Goal: Transaction & Acquisition: Purchase product/service

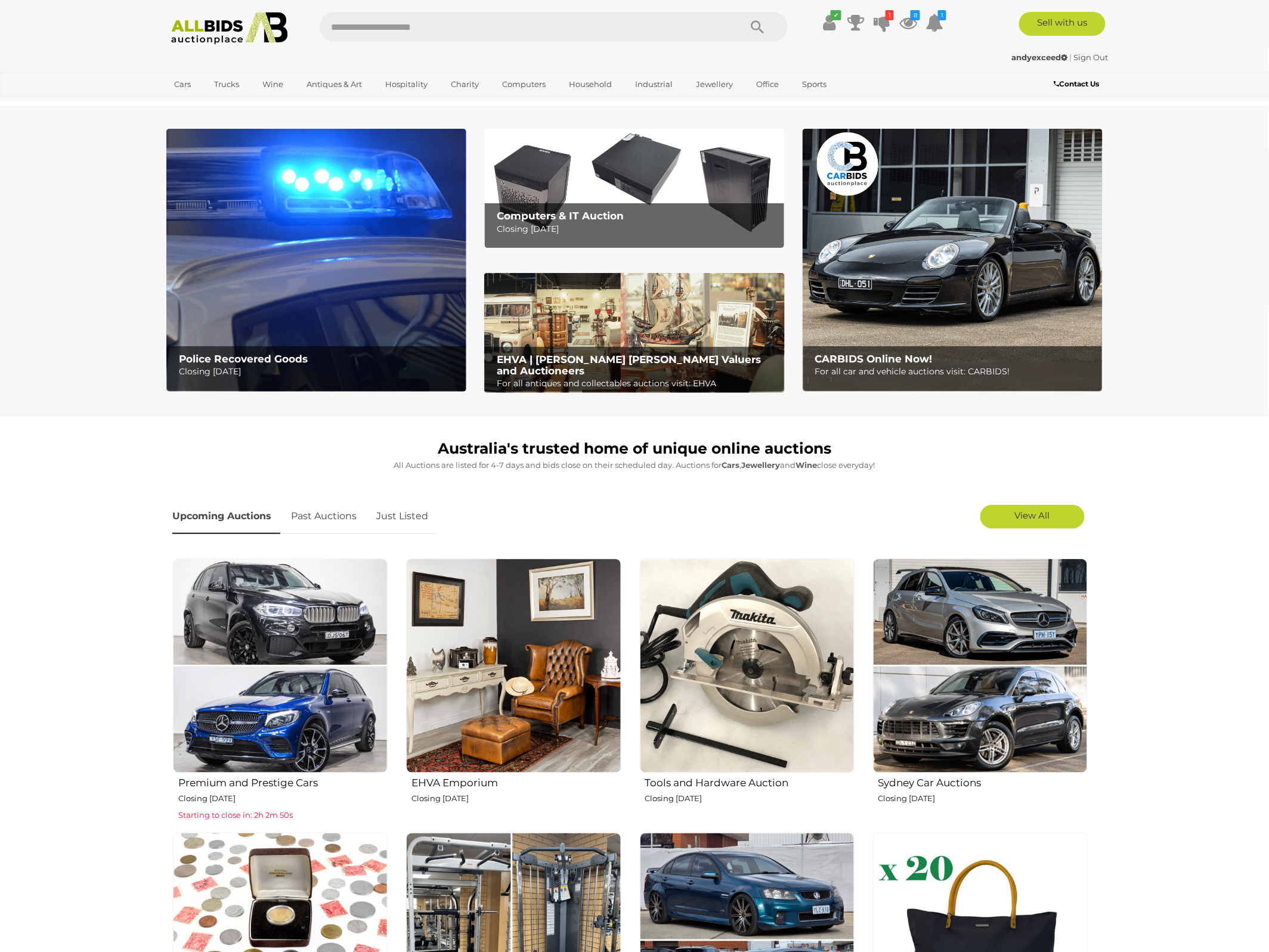
click at [401, 516] on link "Just Listed" at bounding box center [402, 517] width 69 height 36
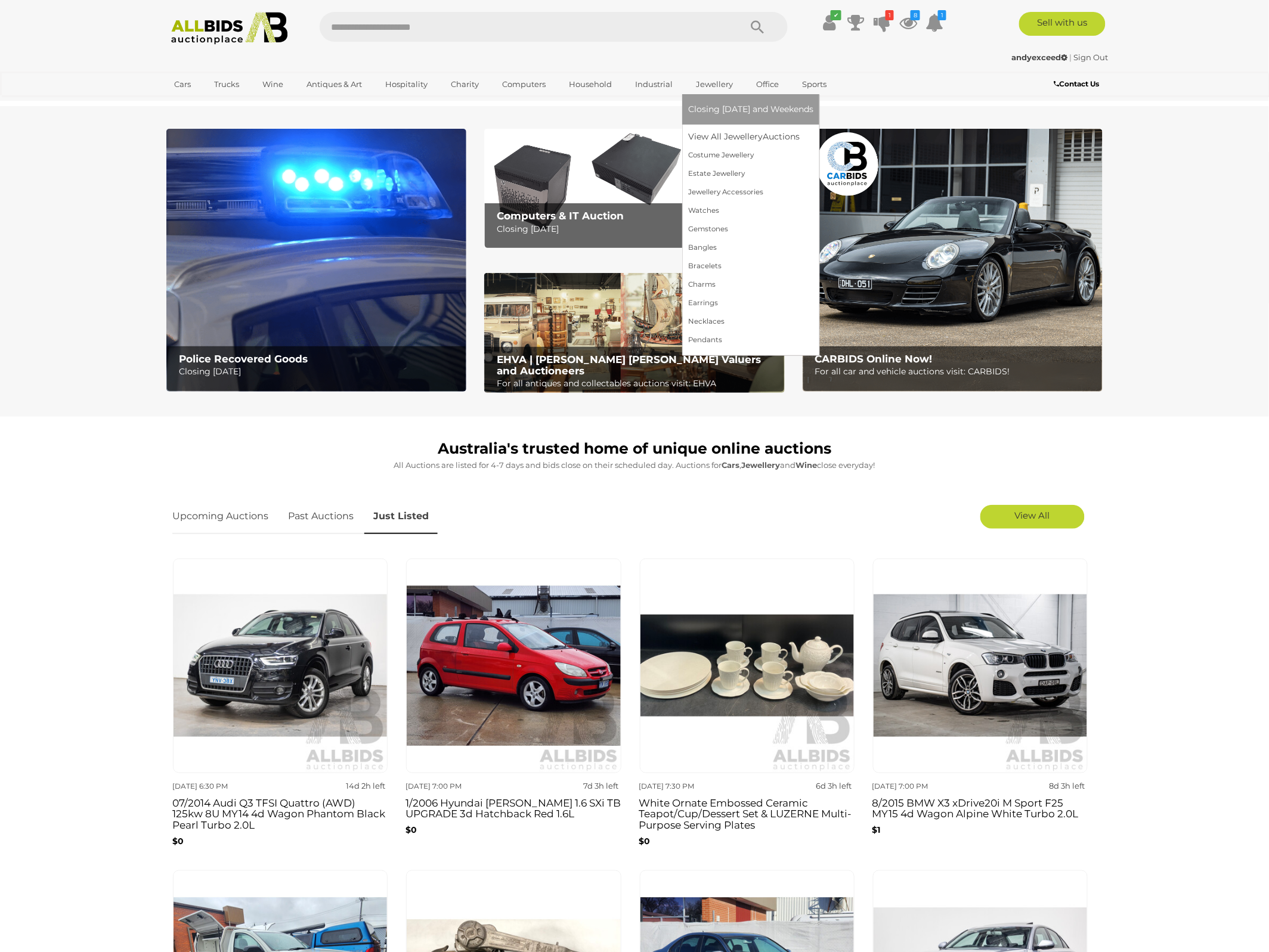
click at [710, 86] on link "Jewellery" at bounding box center [715, 84] width 53 height 19
click at [718, 81] on link "Jewellery" at bounding box center [715, 84] width 53 height 19
click at [712, 136] on link "View All Jewellery Auctions" at bounding box center [751, 137] width 125 height 19
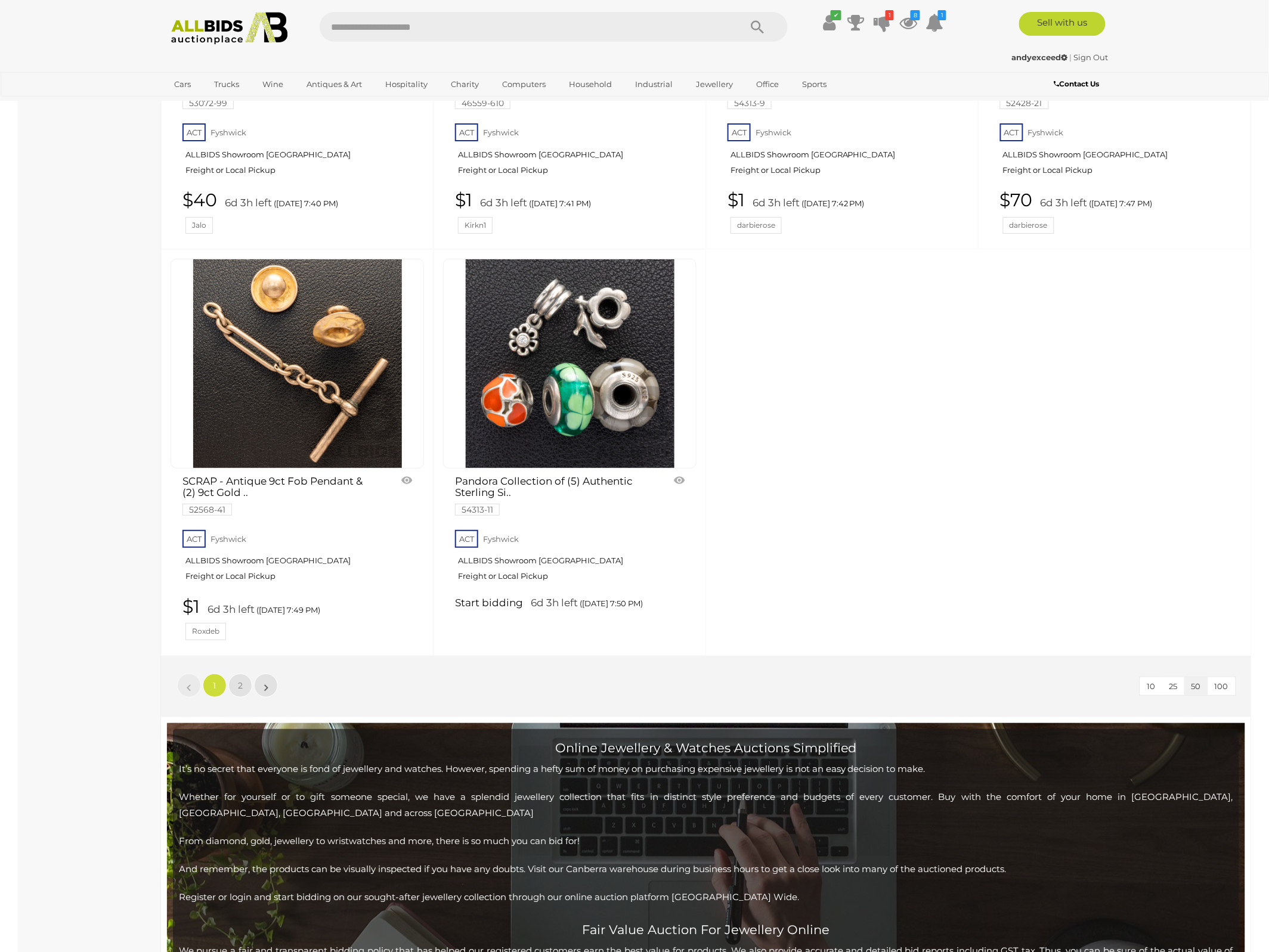
scroll to position [4995, 0]
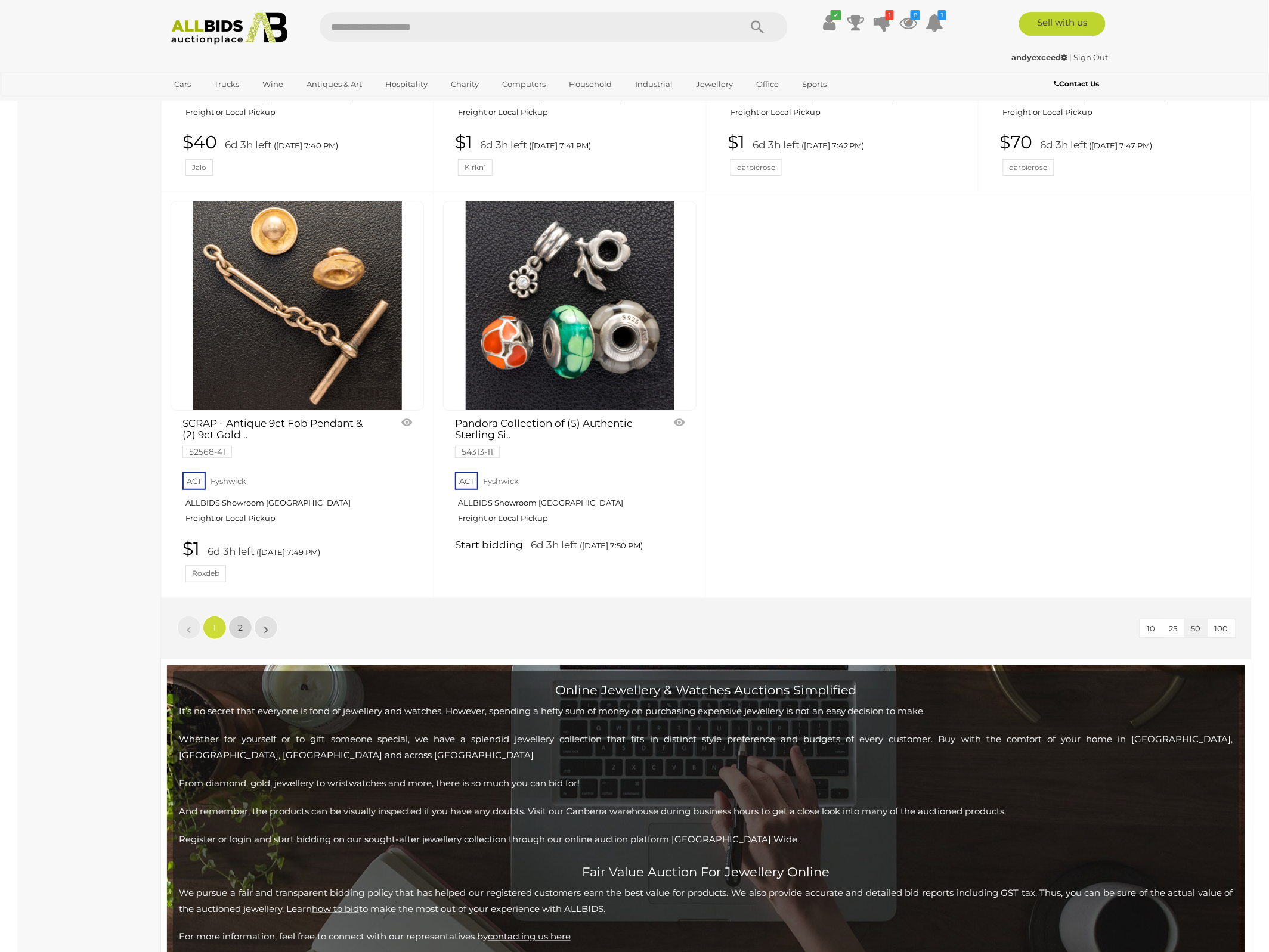
click at [239, 634] on span "2" at bounding box center [241, 628] width 5 height 11
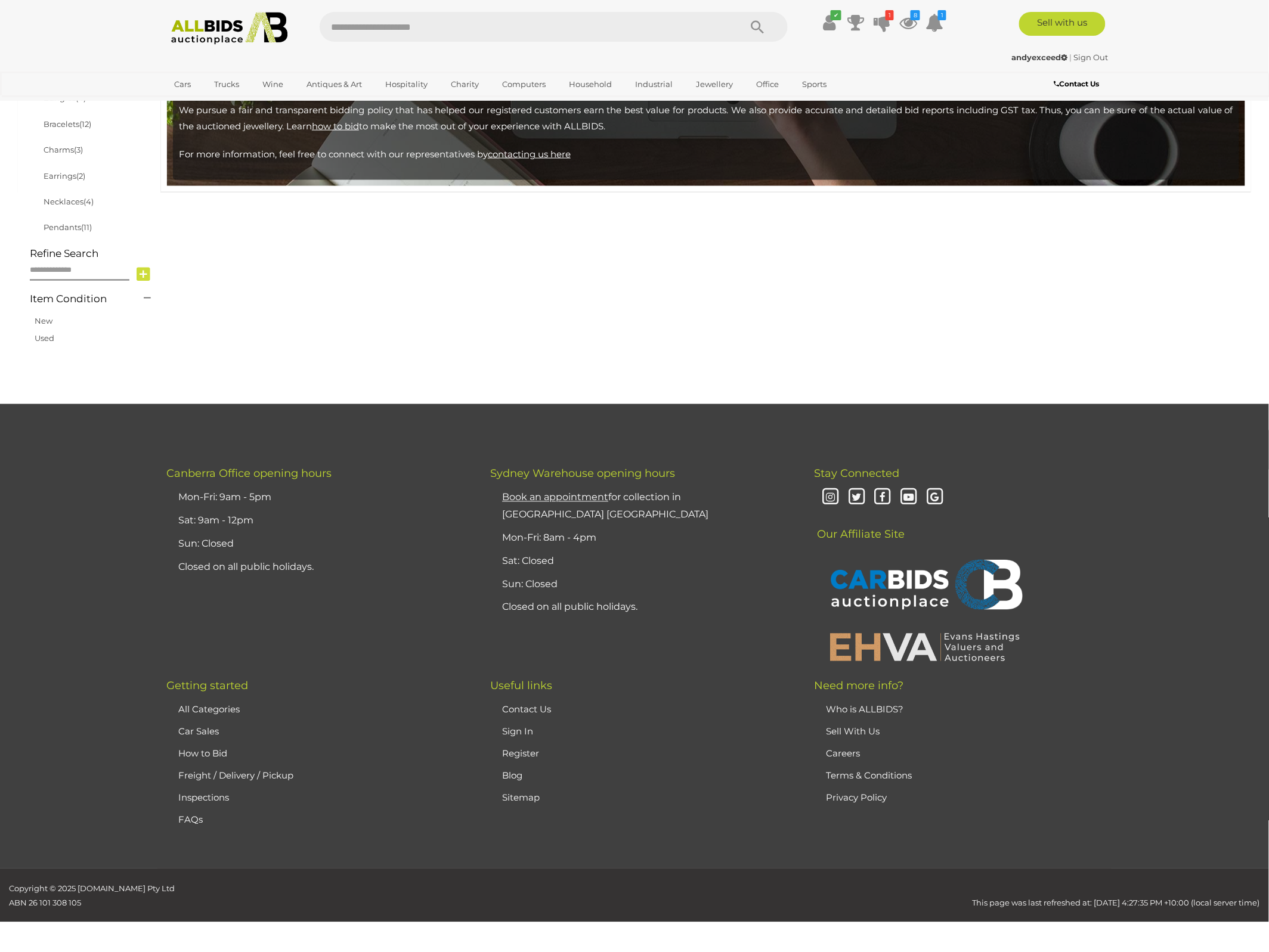
scroll to position [189, 0]
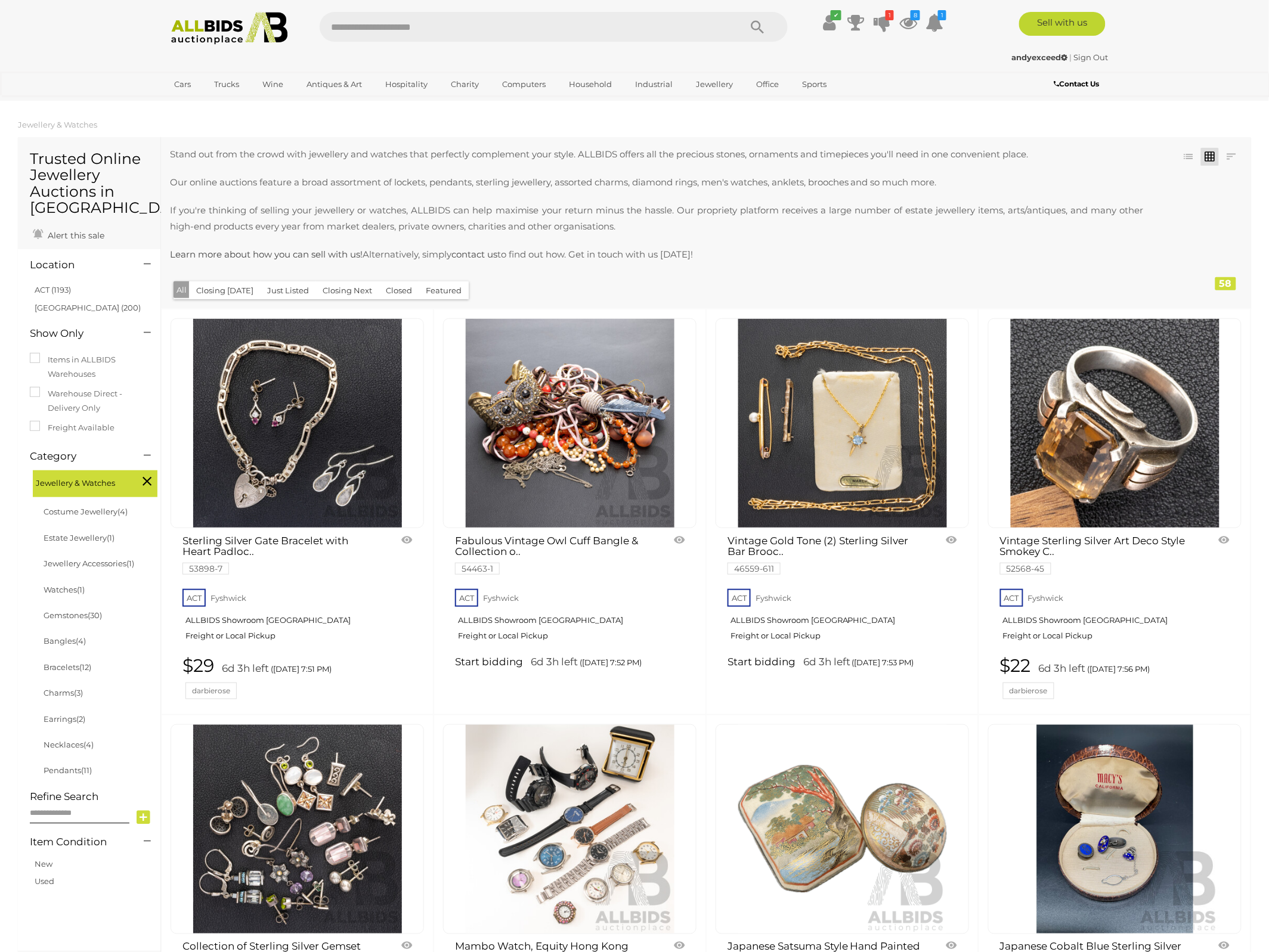
click at [223, 25] on img at bounding box center [229, 28] width 130 height 33
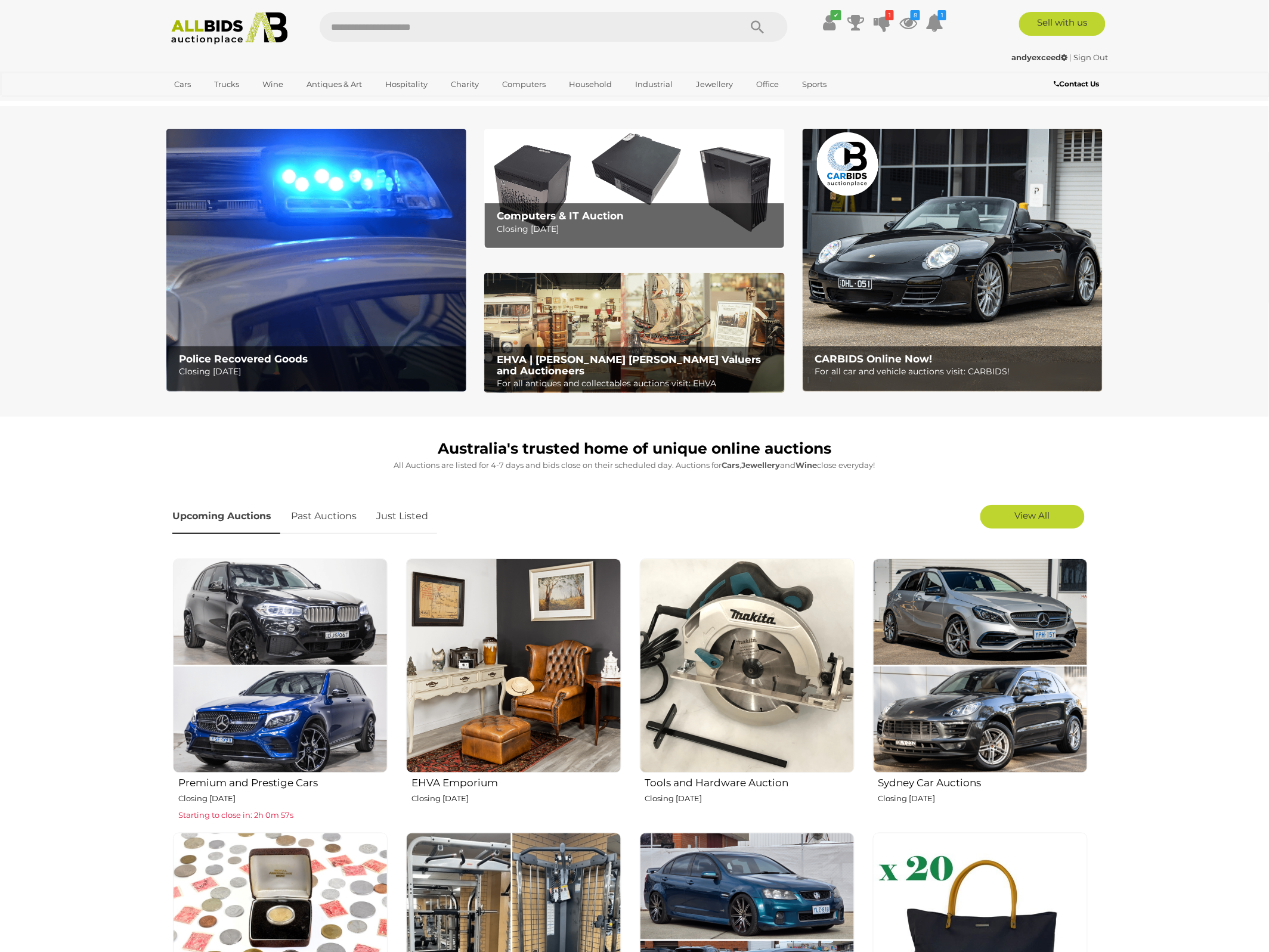
click at [419, 515] on link "Just Listed" at bounding box center [402, 517] width 69 height 36
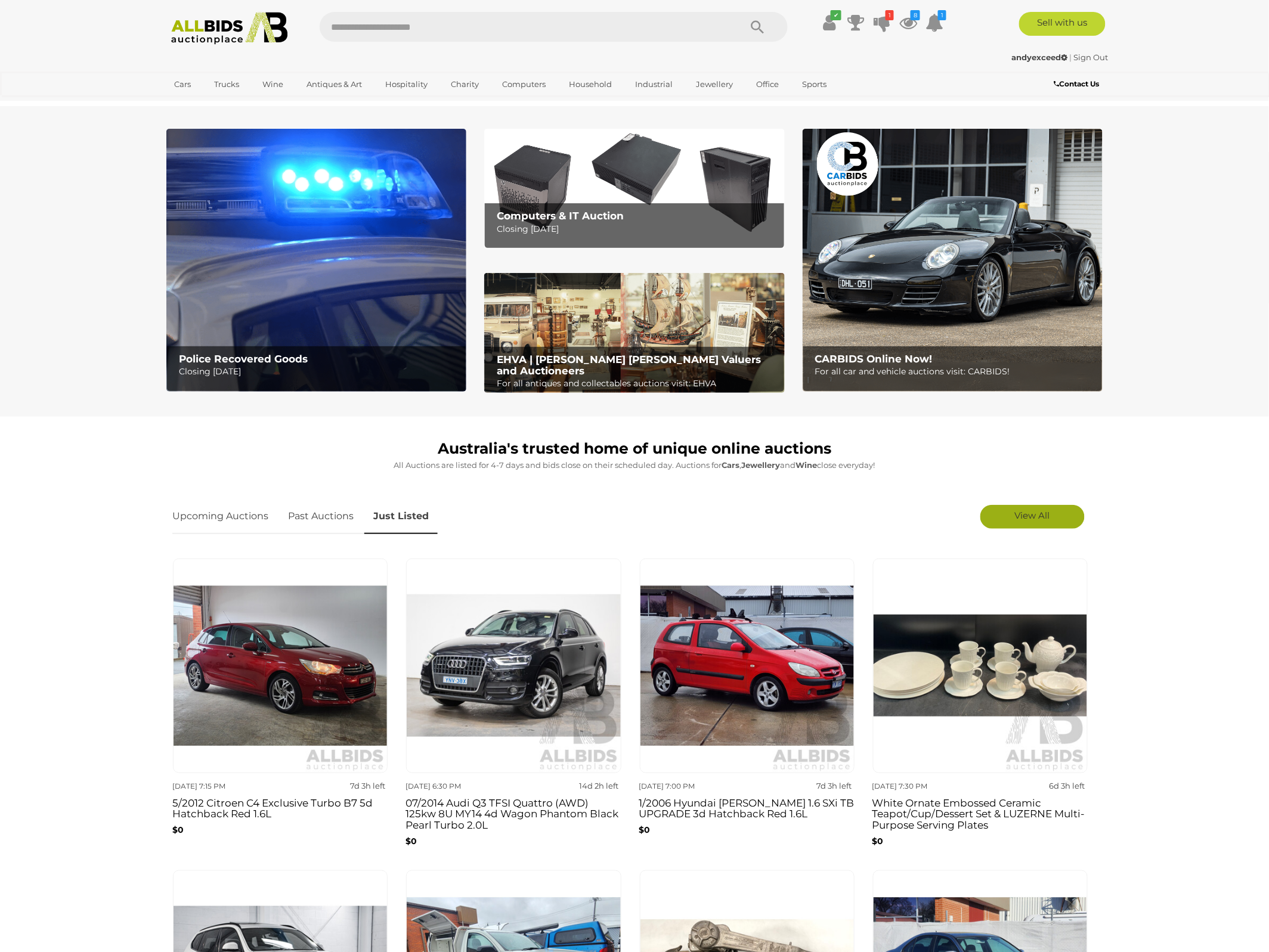
click at [1033, 521] on span "View All" at bounding box center [1033, 515] width 36 height 11
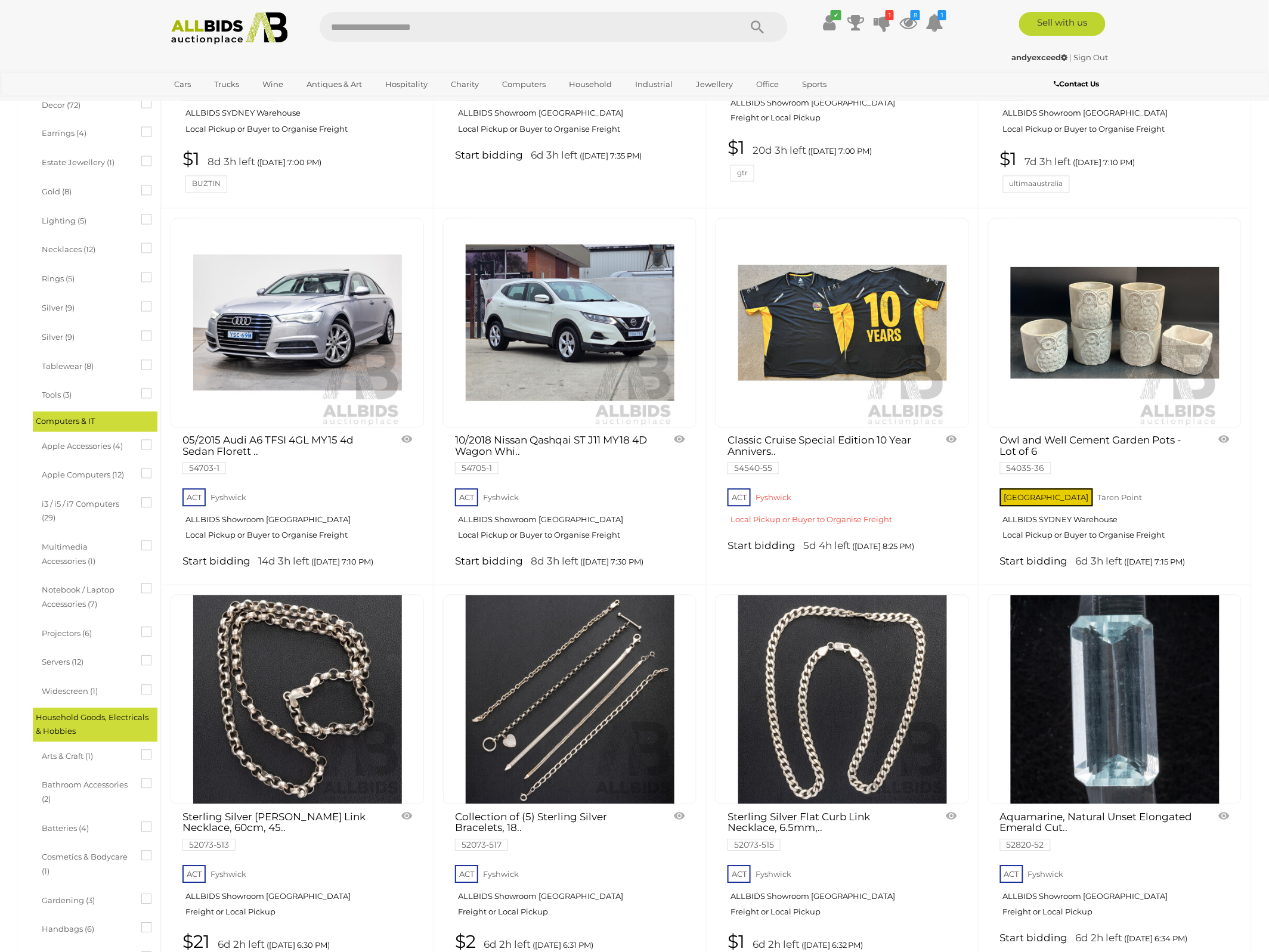
scroll to position [745, 0]
